Goal: Information Seeking & Learning: Understand process/instructions

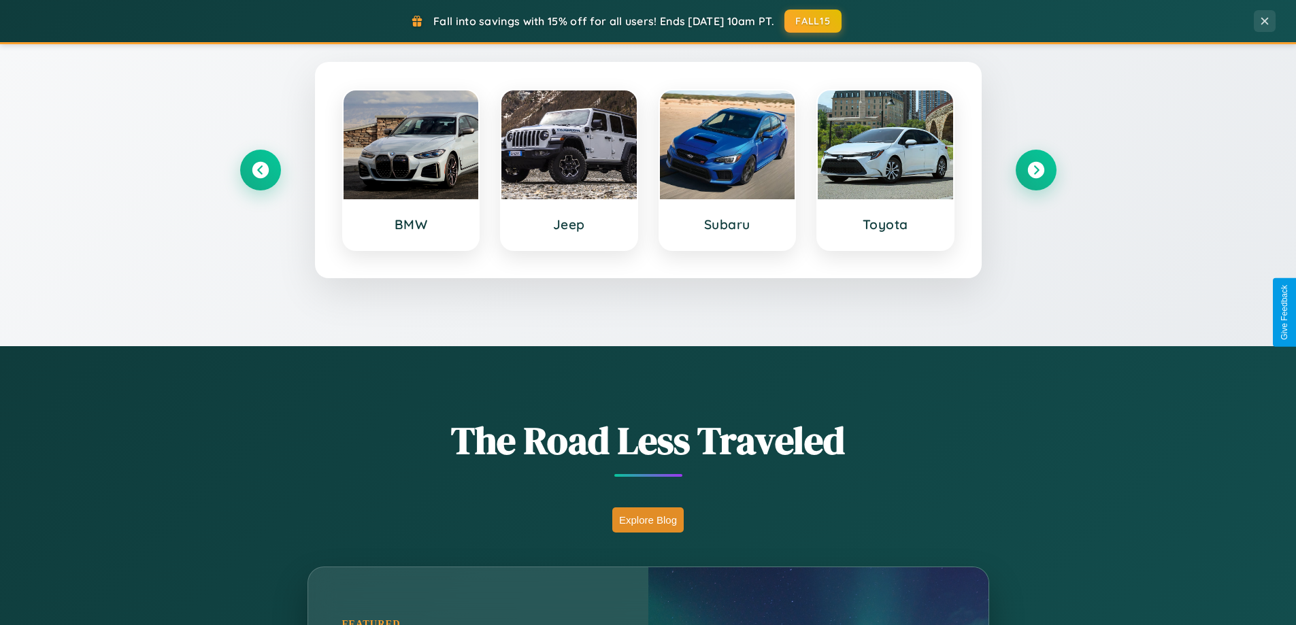
scroll to position [936, 0]
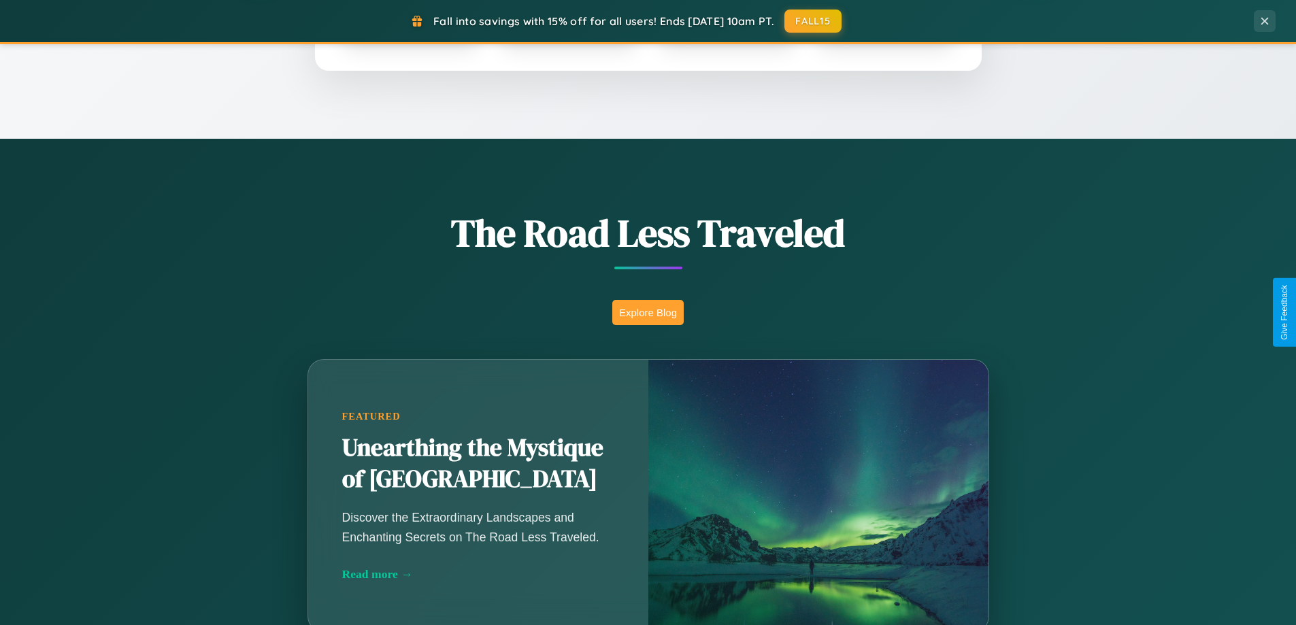
click at [647, 312] on button "Explore Blog" at bounding box center [647, 312] width 71 height 25
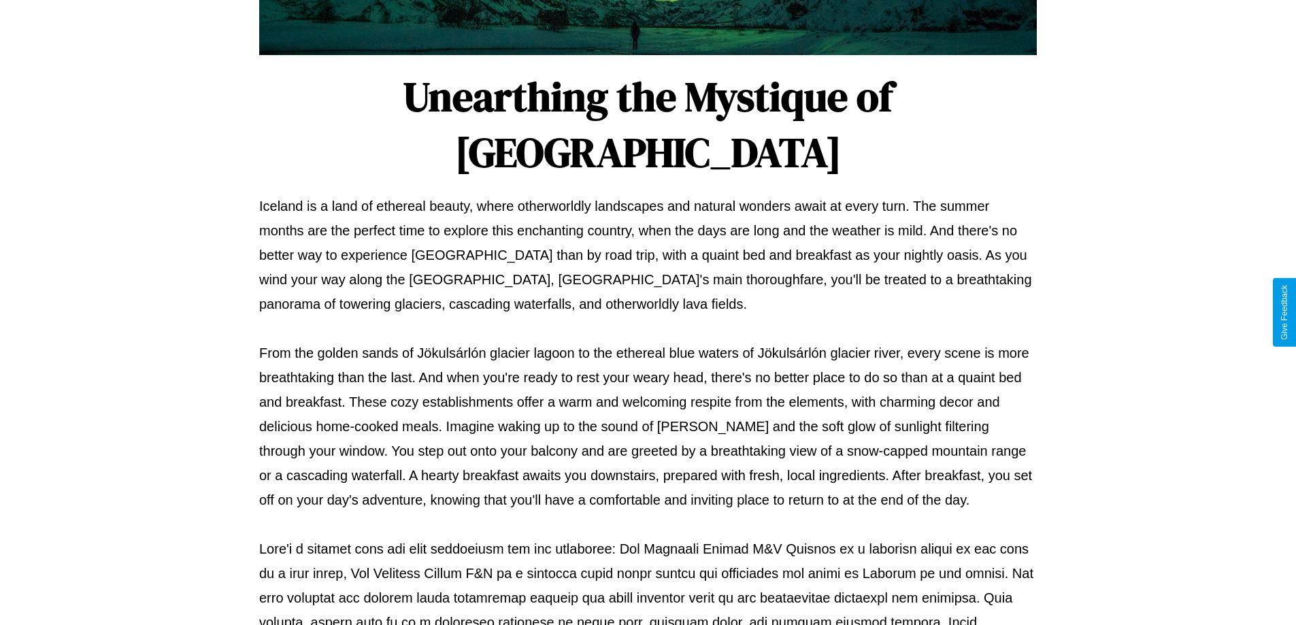
scroll to position [440, 0]
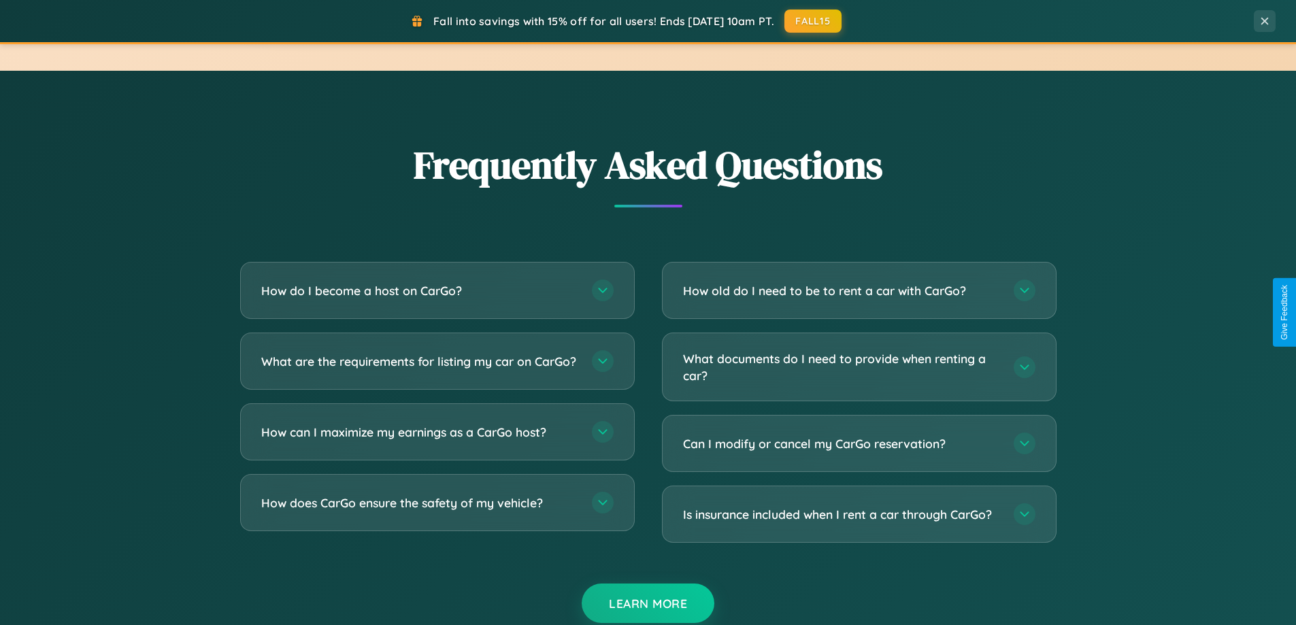
scroll to position [2617, 0]
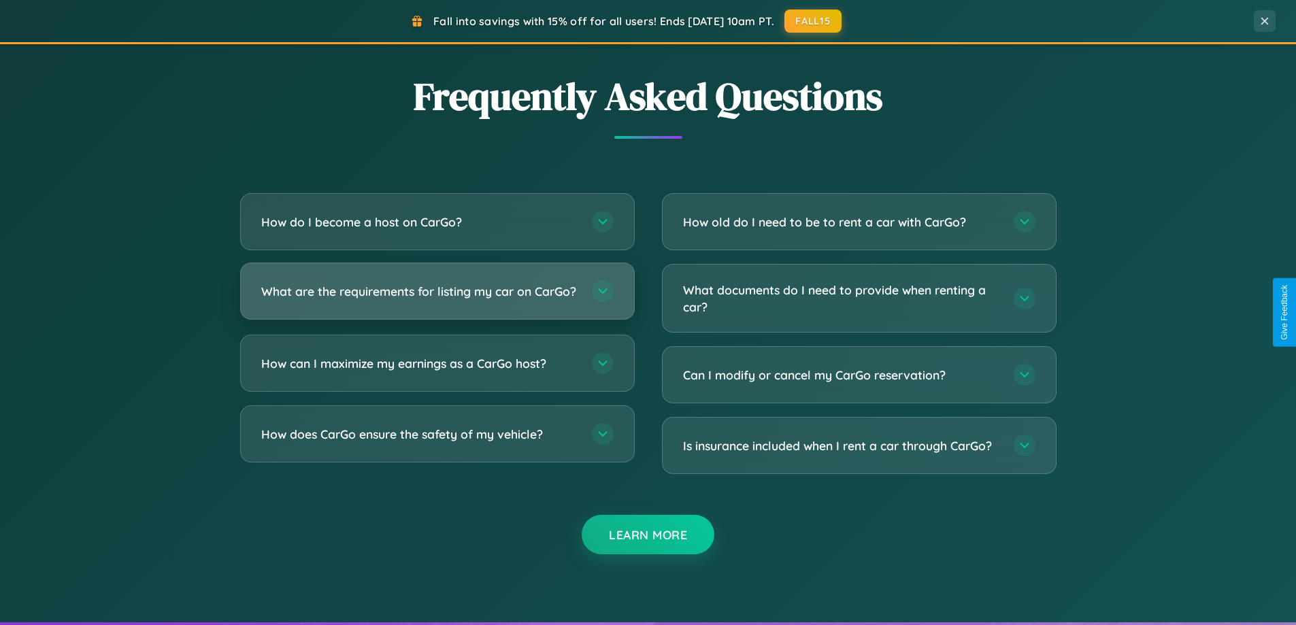
click at [437, 298] on h3 "What are the requirements for listing my car on CarGo?" at bounding box center [419, 291] width 317 height 17
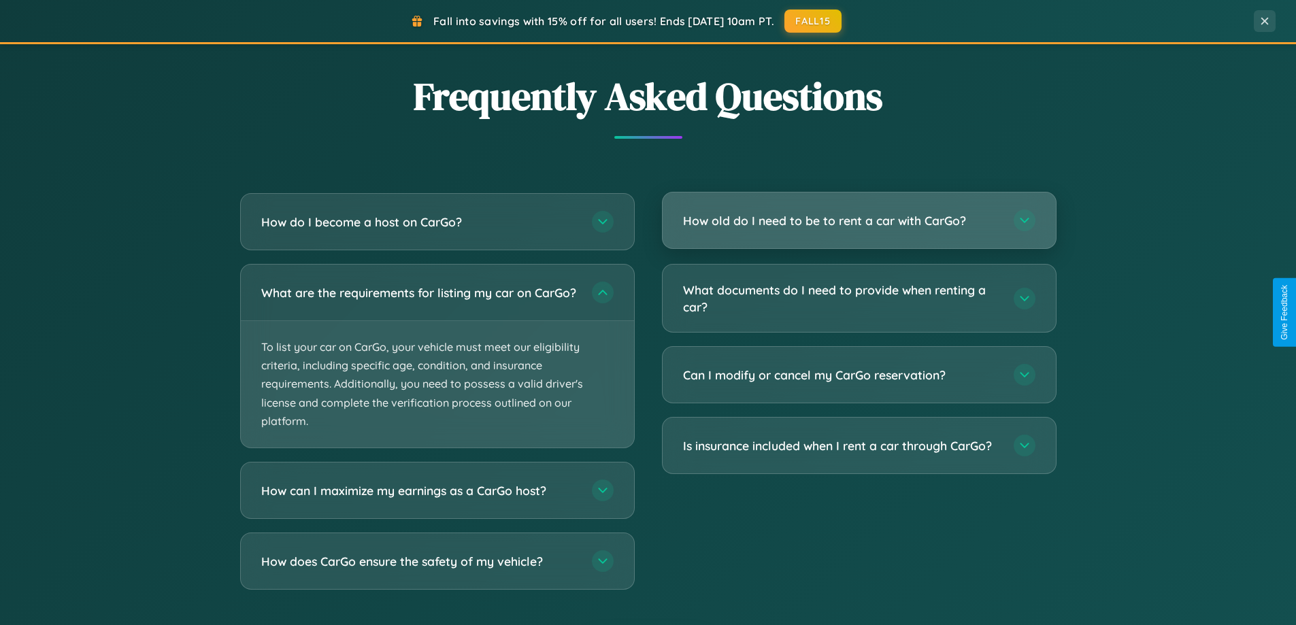
click at [858, 222] on h3 "How old do I need to be to rent a car with CarGo?" at bounding box center [841, 220] width 317 height 17
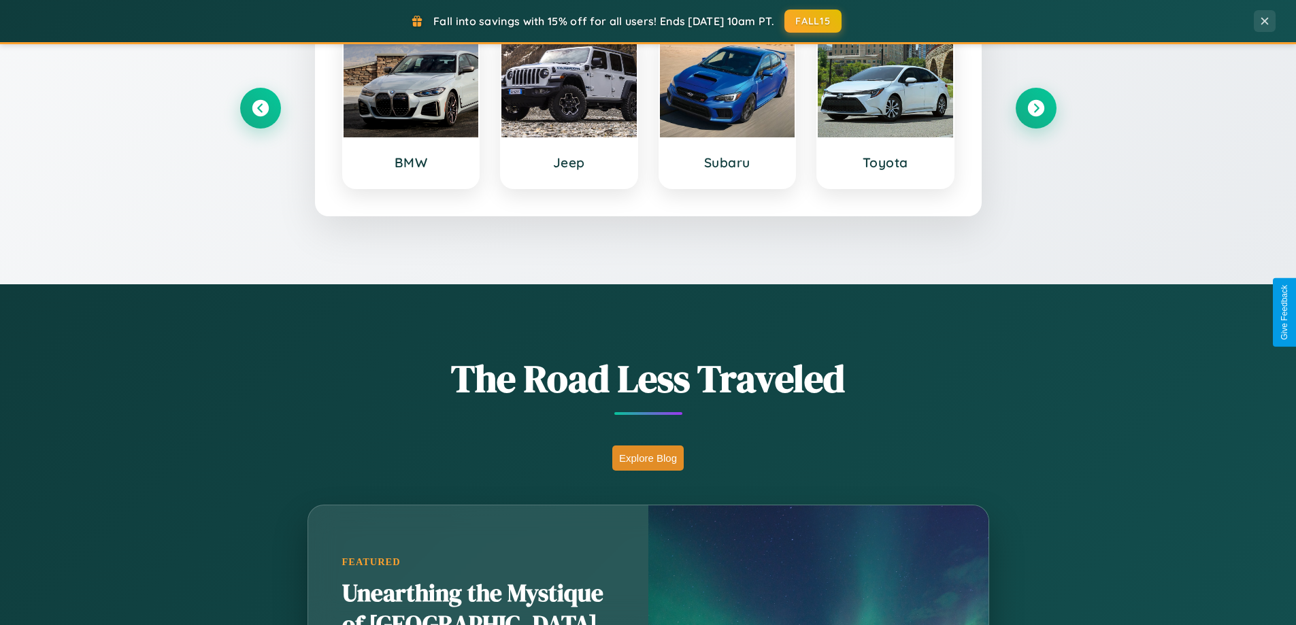
scroll to position [0, 0]
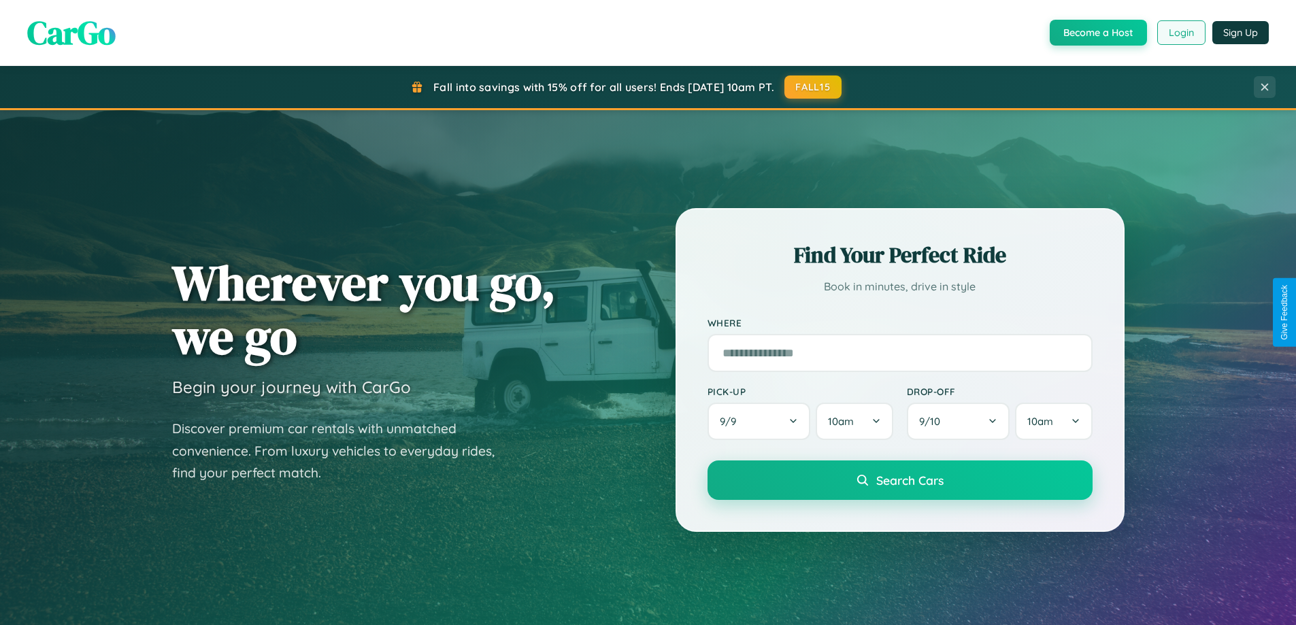
click at [1180, 33] on button "Login" at bounding box center [1181, 32] width 48 height 24
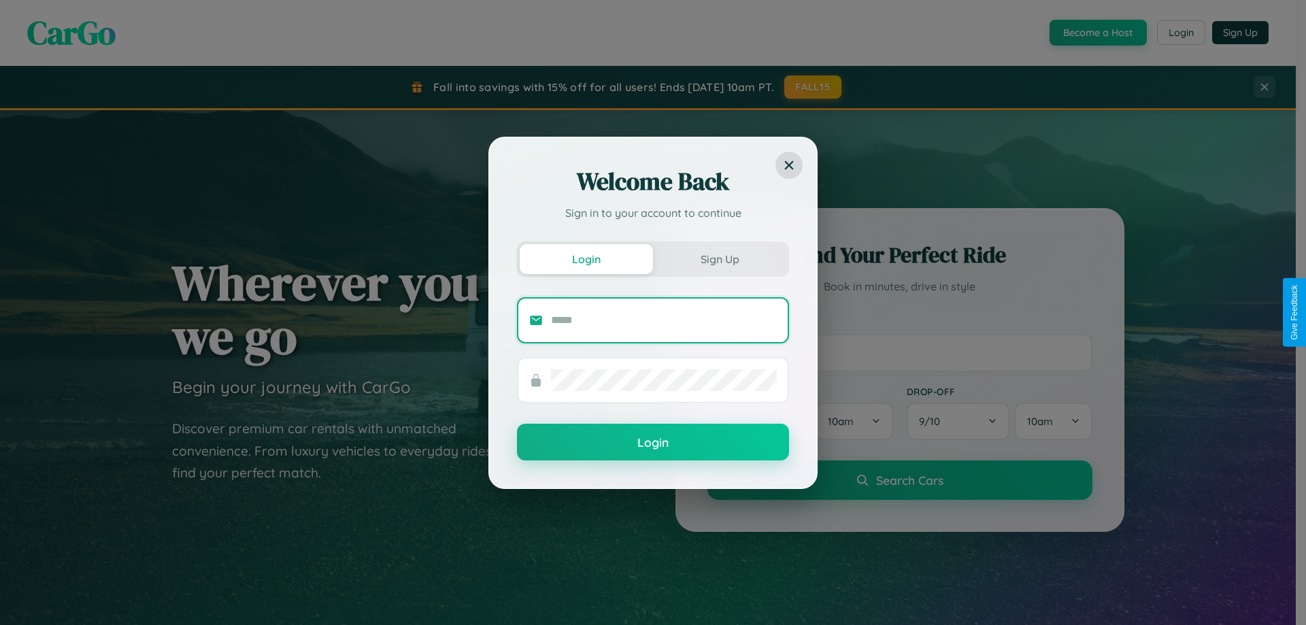
click at [664, 320] on input "text" at bounding box center [664, 320] width 226 height 22
type input "**********"
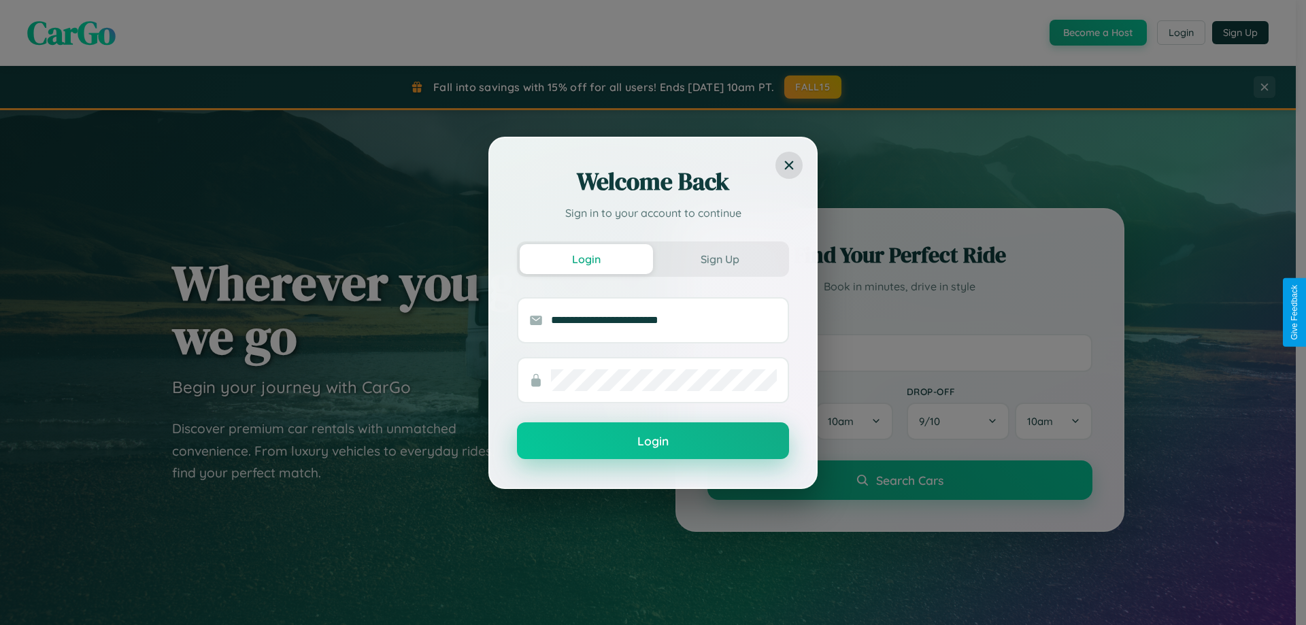
click at [653, 441] on button "Login" at bounding box center [653, 440] width 272 height 37
